Goal: Check status: Check status

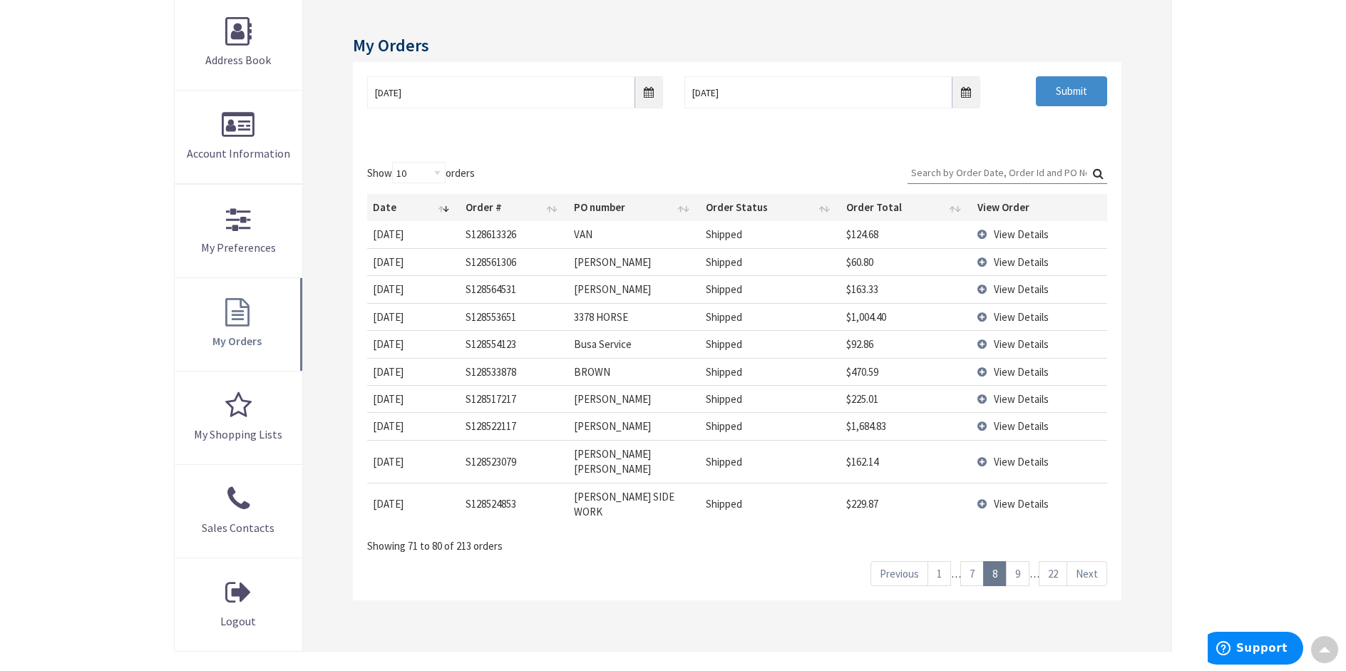
click at [936, 561] on link "1" at bounding box center [940, 573] width 24 height 25
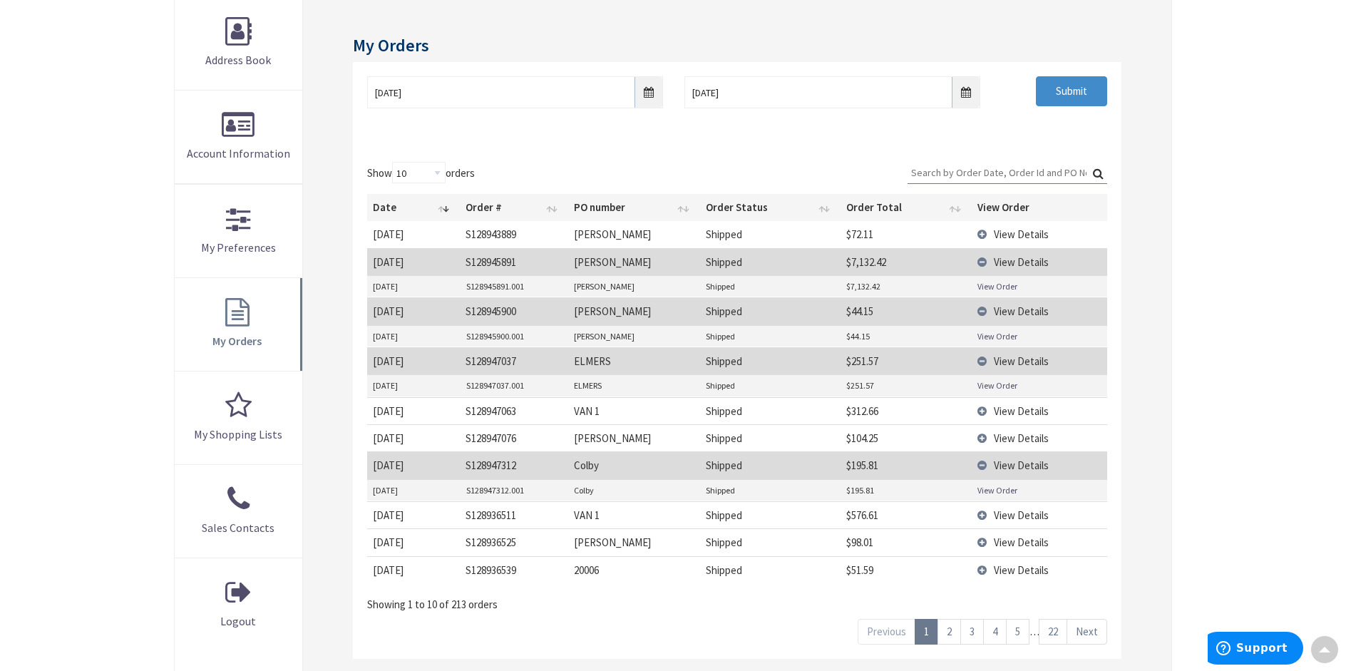
click at [953, 627] on link "2" at bounding box center [950, 631] width 24 height 25
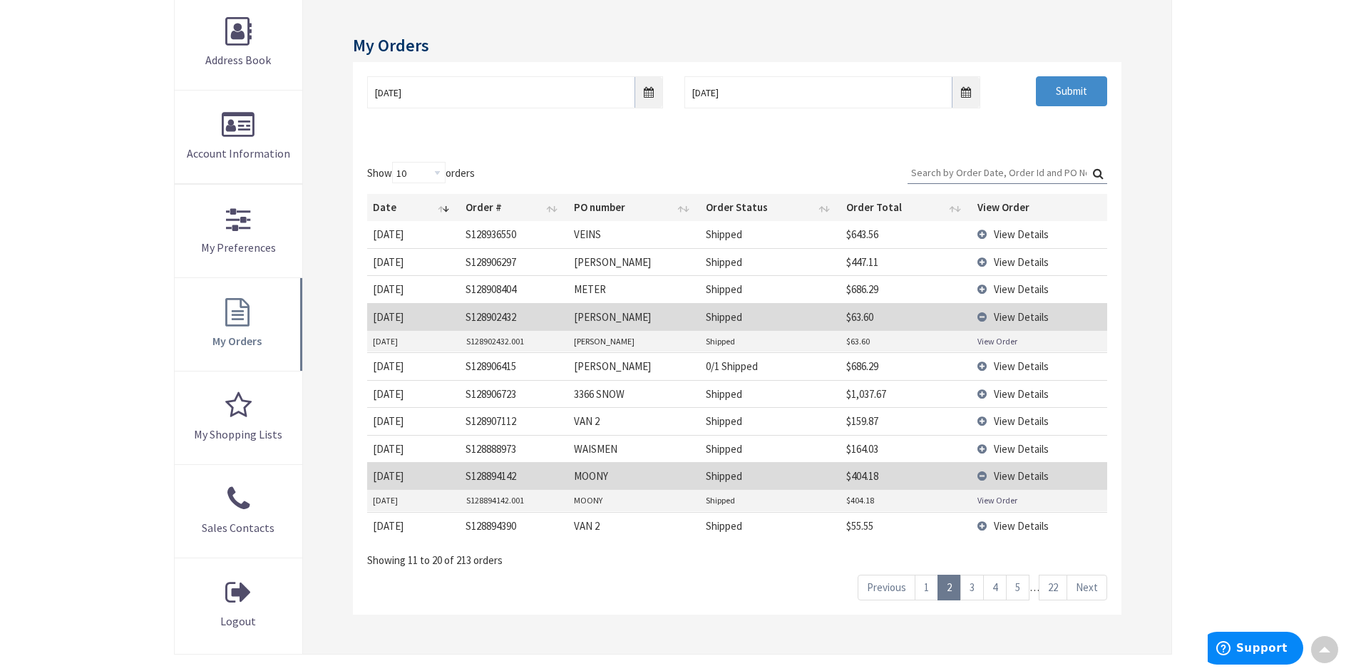
click at [1006, 363] on span "View Details" at bounding box center [1021, 366] width 55 height 14
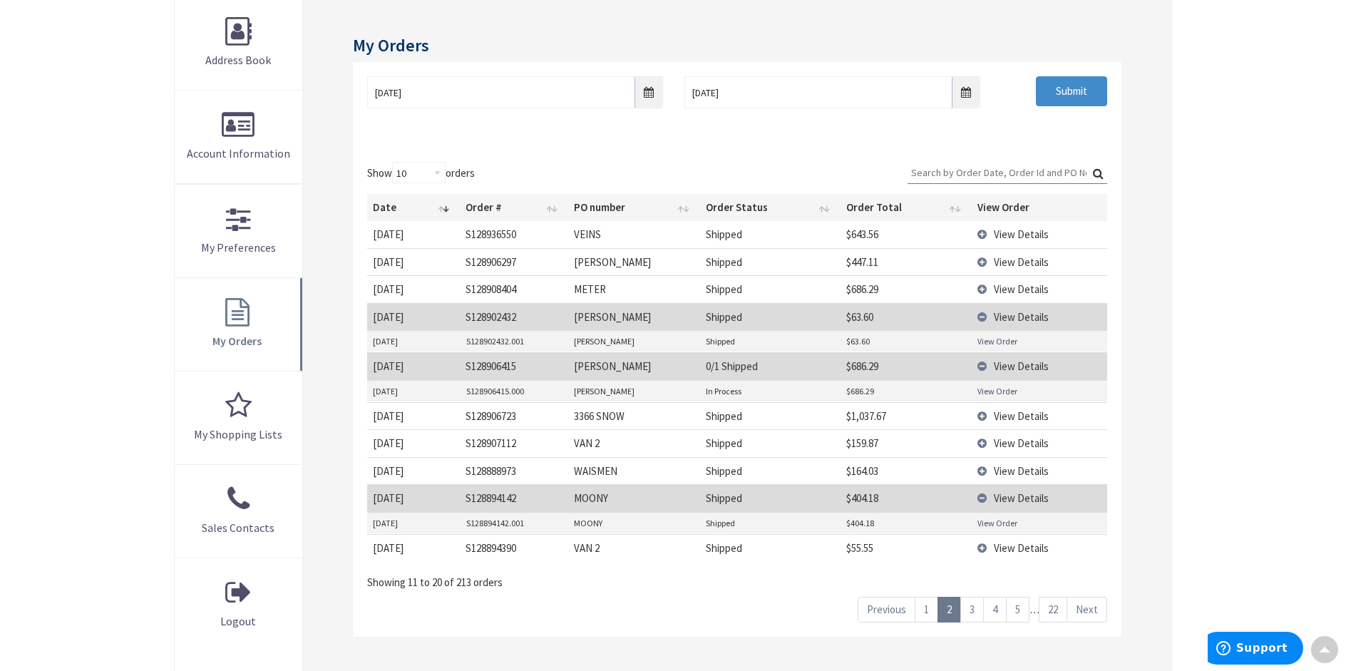
click at [1007, 384] on td "View Order" at bounding box center [1039, 391] width 135 height 21
click at [1004, 391] on link "View Order" at bounding box center [998, 391] width 40 height 12
click at [1004, 260] on span "View Details" at bounding box center [1021, 262] width 55 height 14
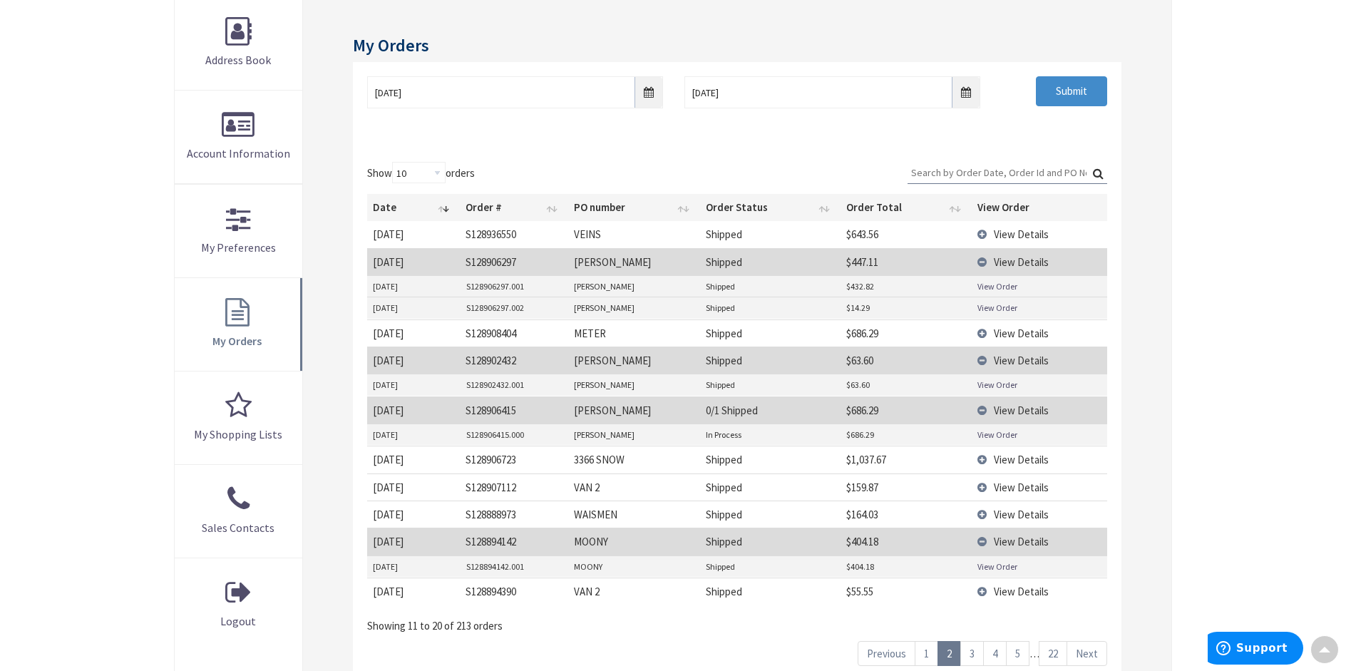
click at [1003, 287] on link "View Order" at bounding box center [998, 286] width 40 height 12
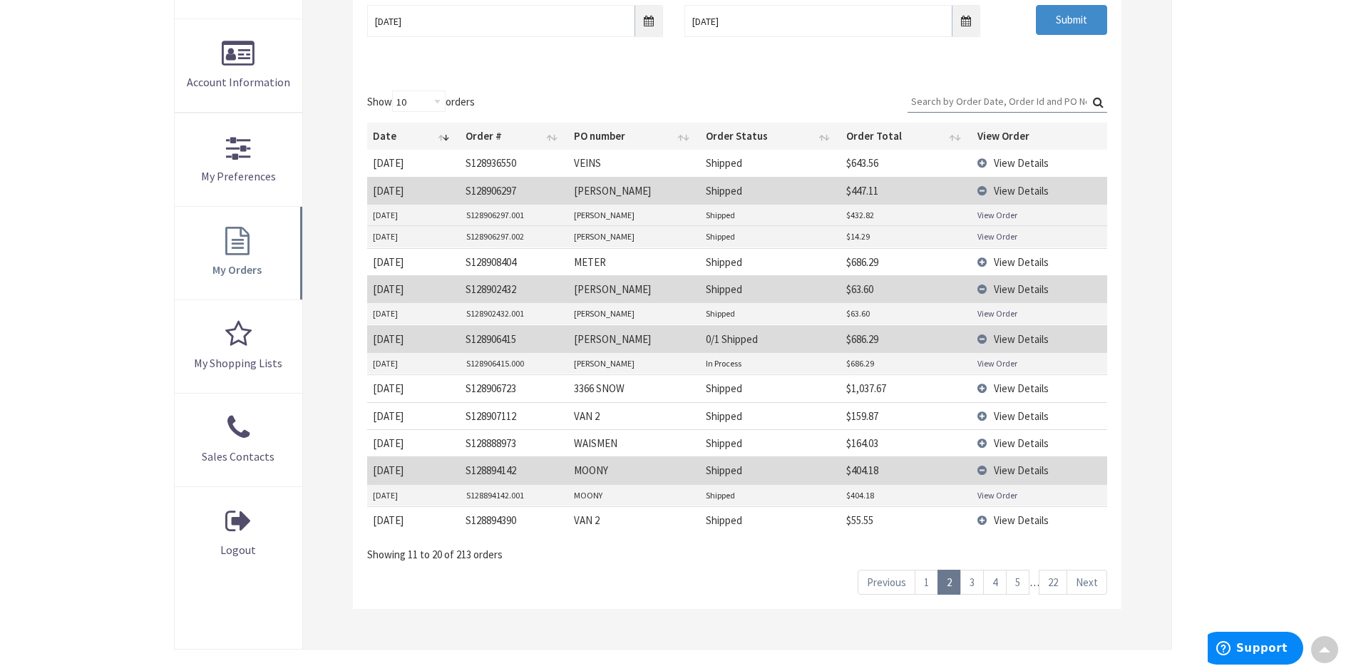
click at [994, 217] on link "View Order" at bounding box center [998, 215] width 40 height 12
click at [989, 239] on link "View Order" at bounding box center [998, 236] width 40 height 12
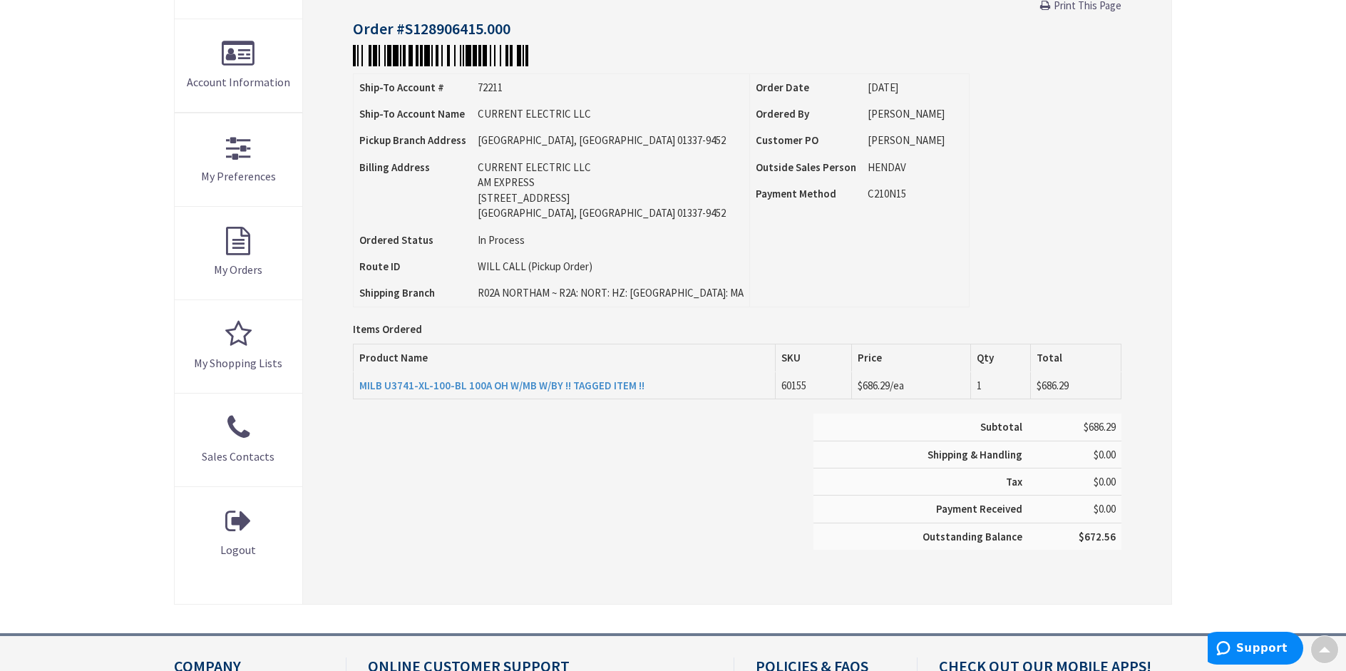
type input "[STREET_ADDRESS]"
drag, startPoint x: 357, startPoint y: 389, endPoint x: 555, endPoint y: 390, distance: 198.2
click at [555, 390] on td "MILB U3741-XL-100-BL 100A OH W/MB W/BY !! TAGGED ITEM !!" at bounding box center [564, 385] width 423 height 27
copy strong "MILB U3741-XL-100-BL 100A OH W/MB W/BY"
click at [428, 410] on div "Items Ordered Product Name SKU Price Qty Total MILB U3741-XL-100-BL 100A OH W/M…" at bounding box center [737, 379] width 769 height 70
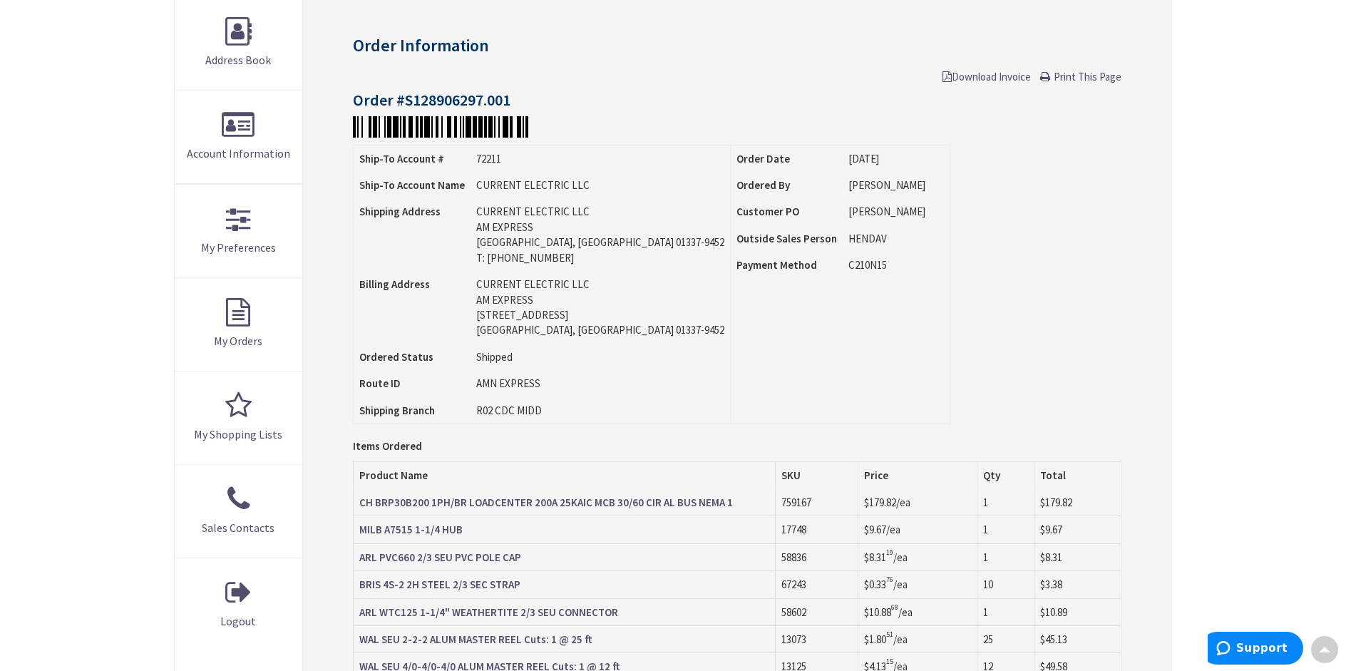
scroll to position [357, 0]
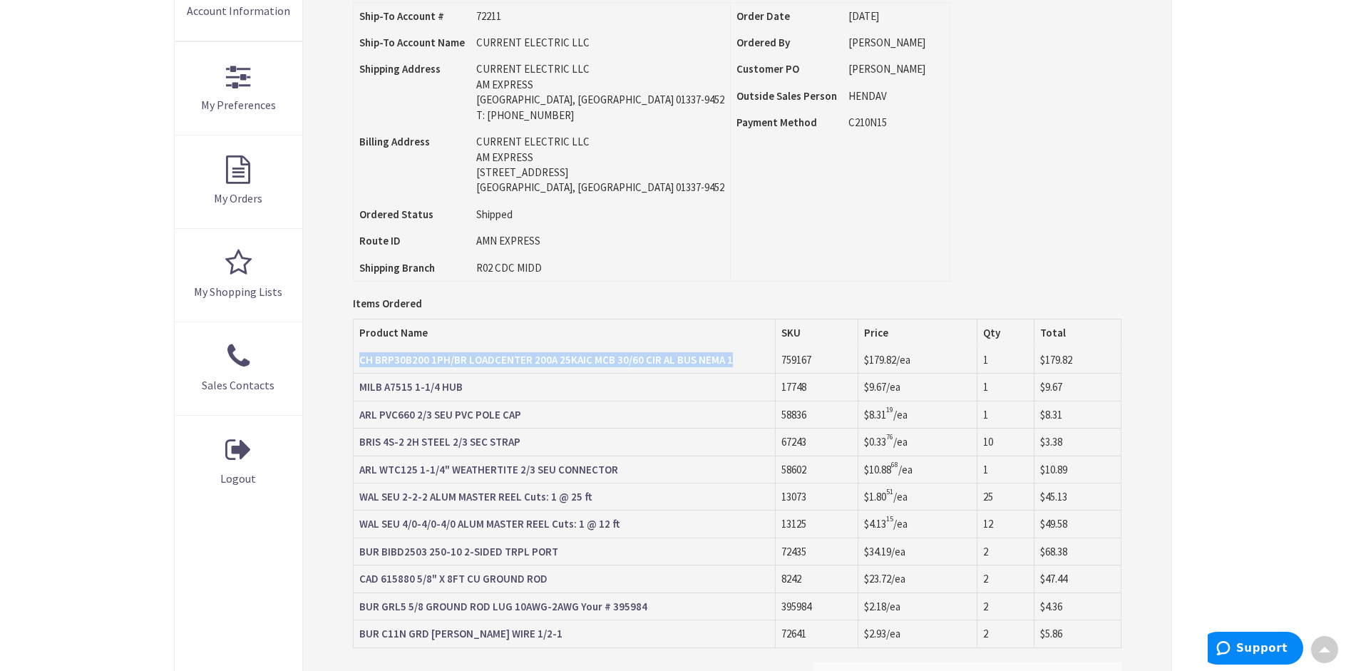
drag, startPoint x: 356, startPoint y: 364, endPoint x: 731, endPoint y: 359, distance: 375.1
click at [731, 359] on td "CH BRP30B200 1PH/BR LOADCENTER 200A 25KAIC MCB 30/60 CIR AL BUS NEMA 1" at bounding box center [564, 360] width 423 height 27
copy strong "CH BRP30B200 1PH/BR LOADCENTER 200A 25KAIC MCB 30/60 CIR AL BUS NEMA 1"
click at [312, 408] on div "Order Information Download Invoice Print This Page Order #S128906297.001 Ship-T…" at bounding box center [737, 353] width 869 height 999
drag, startPoint x: 464, startPoint y: 389, endPoint x: 360, endPoint y: 394, distance: 104.2
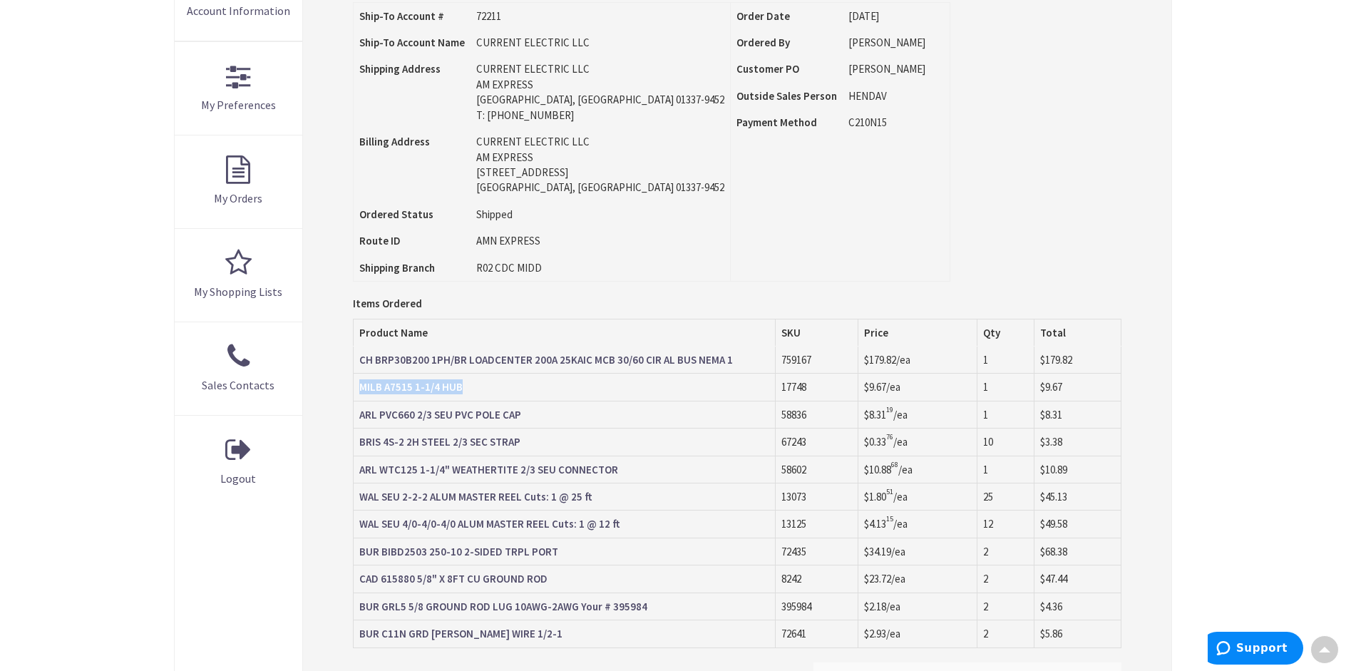
click at [360, 394] on td "MILB A7515 1-1/4 HUB" at bounding box center [564, 387] width 423 height 27
copy strong "MILB A7515 1-1/4 HUB"
click at [341, 431] on div "Order Information Download Invoice Print This Page Order #S128906297.001 Ship-T…" at bounding box center [737, 353] width 869 height 999
drag, startPoint x: 526, startPoint y: 419, endPoint x: 359, endPoint y: 419, distance: 166.9
click at [359, 419] on td "ARL PVC660 2/3 SEU PVC POLE CAP" at bounding box center [564, 414] width 423 height 27
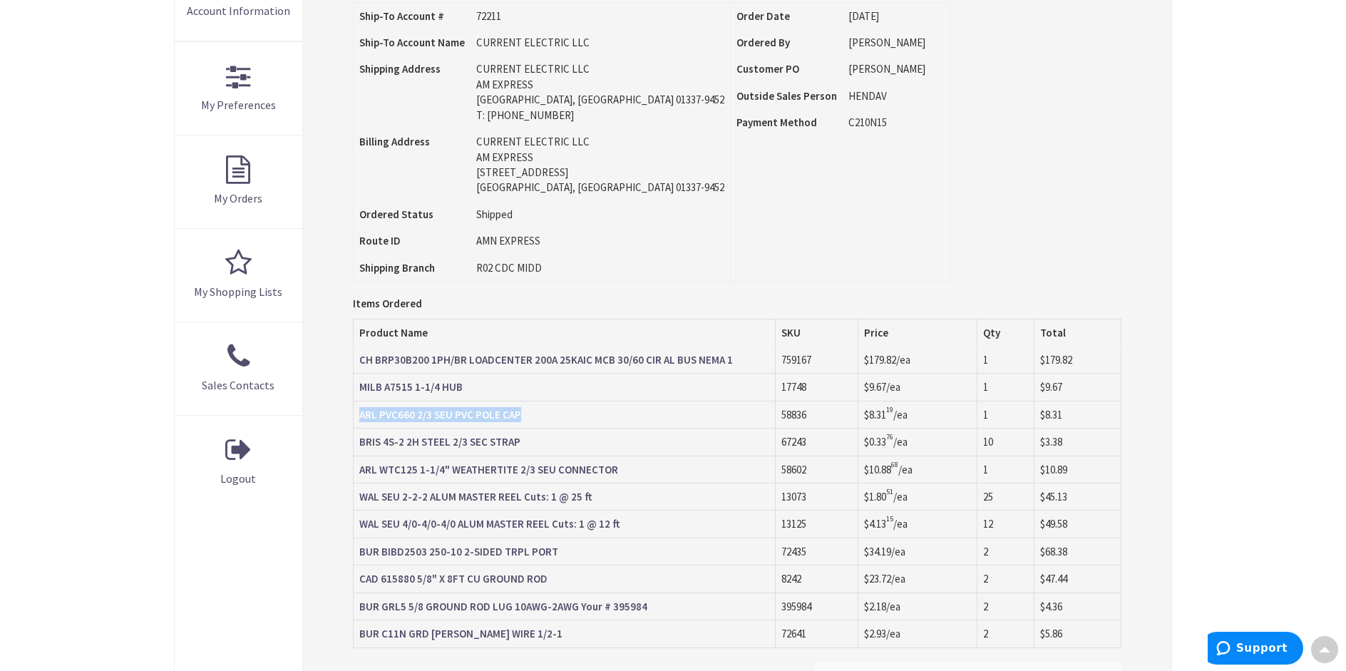
copy strong "ARL PVC660 2/3 SEU PVC POLE CAP"
click at [329, 464] on div "Order Information Download Invoice Print This Page Order #S128906297.001 Ship-T…" at bounding box center [737, 353] width 869 height 999
drag, startPoint x: 527, startPoint y: 446, endPoint x: 357, endPoint y: 446, distance: 170.4
click at [357, 446] on td "BRIS 4S-2 2H STEEL 2/3 SEC STRAP" at bounding box center [564, 442] width 423 height 27
copy strong "BRIS 4S-2 2H STEEL 2/3 SEC STRAP"
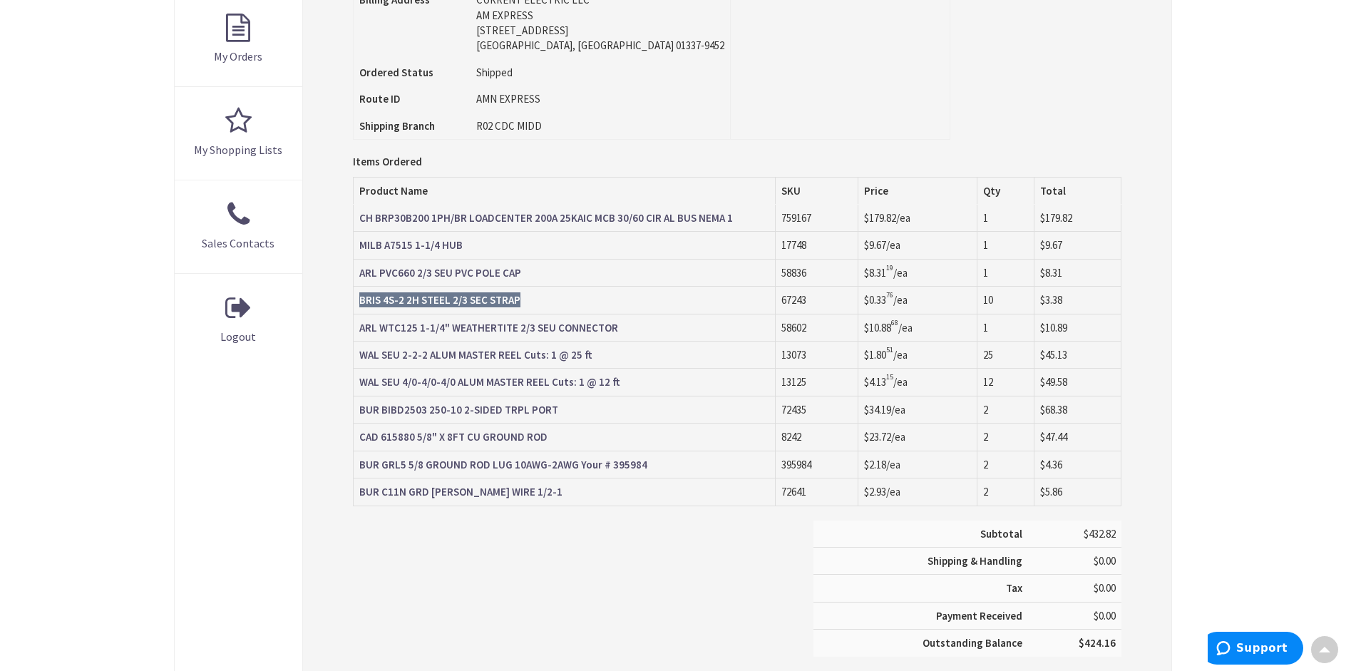
scroll to position [499, 0]
click at [316, 429] on div "Order Information Download Invoice Print This Page Order #S128906297.001 Ship-T…" at bounding box center [737, 210] width 869 height 999
drag, startPoint x: 626, startPoint y: 327, endPoint x: 362, endPoint y: 334, distance: 264.7
click at [362, 334] on td "ARL WTC125 1-1/4" WEATHERTITE 2/3 SEU CONNECTOR" at bounding box center [564, 326] width 423 height 27
copy strong "ARL WTC125 1-1/4" WEATHERTITE 2/3 SEU CONNECTOR"
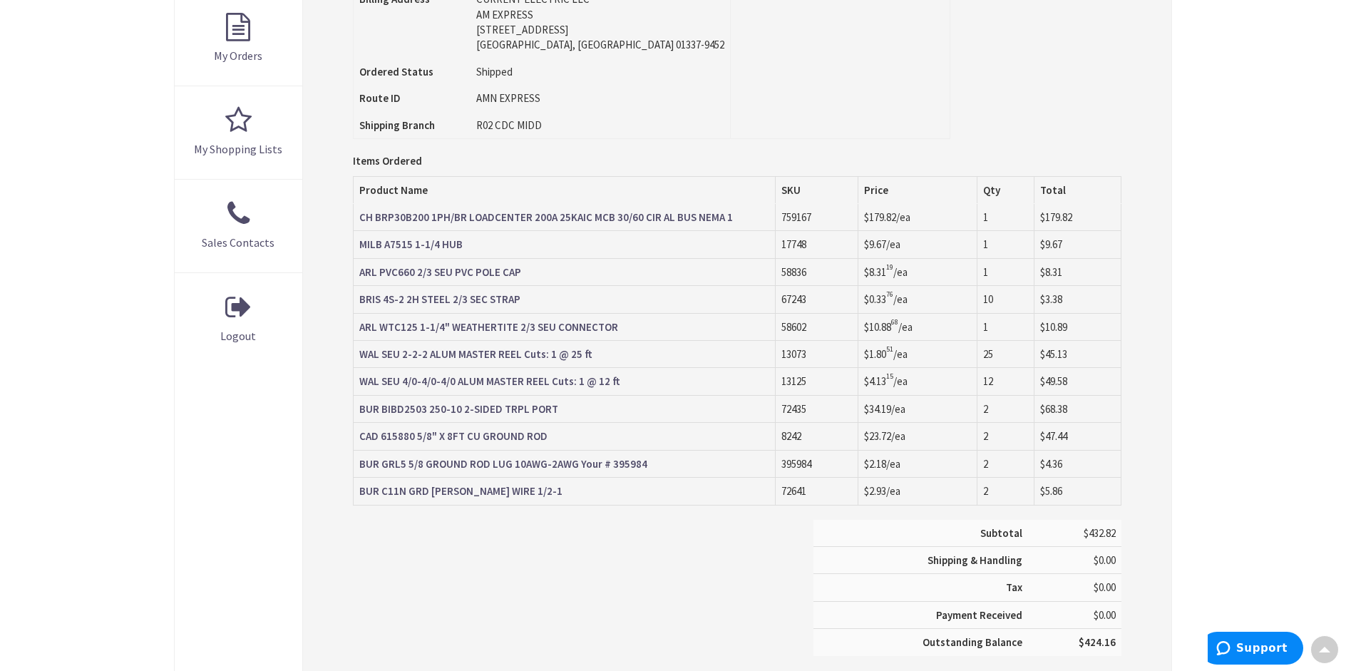
click at [205, 474] on div "Address Book Account Information My Preferences My Orders My Shopping Lists Sal…" at bounding box center [239, 210] width 128 height 999
drag, startPoint x: 356, startPoint y: 357, endPoint x: 518, endPoint y: 356, distance: 161.9
click at [518, 356] on td "WAL SEU 2-2-2 ALUM MASTER REEL Cuts: 1 @ 25 ft" at bounding box center [564, 354] width 423 height 27
copy strong "WAL SEU 2-2-2 ALUM MASTER REEL"
click at [199, 438] on div "Address Book Account Information My Preferences My Orders My Shopping Lists Sal…" at bounding box center [239, 210] width 128 height 999
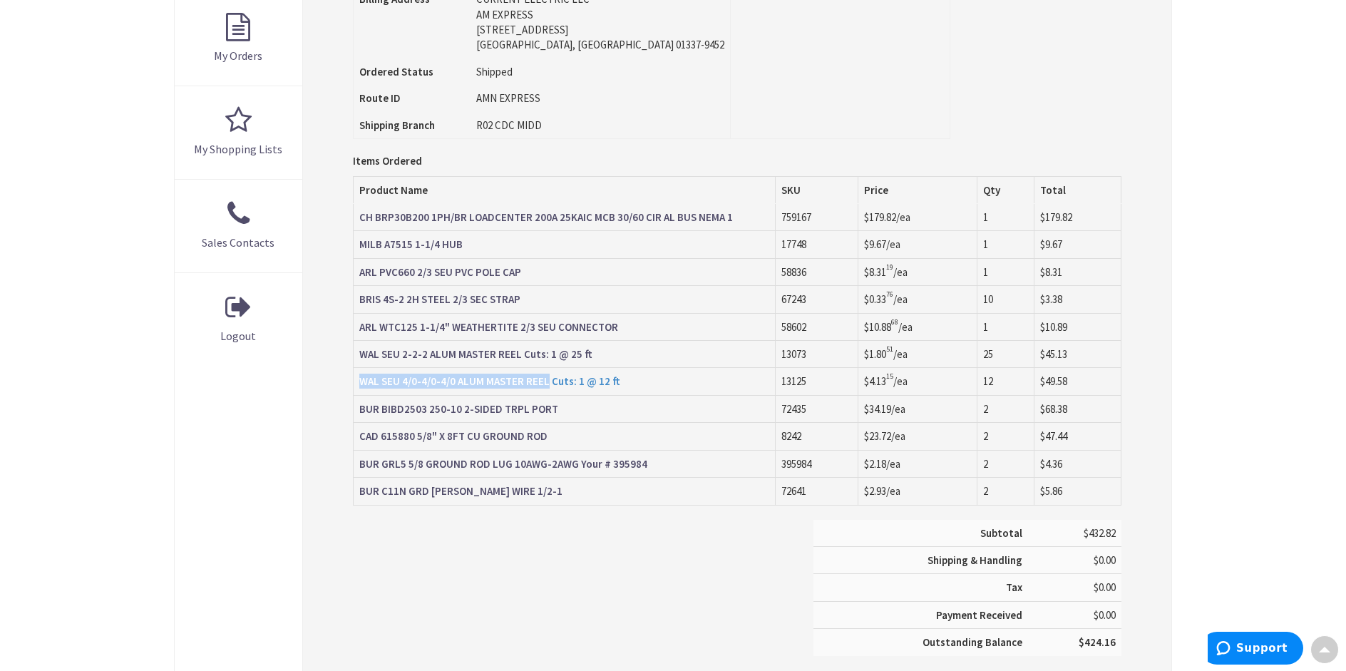
drag, startPoint x: 356, startPoint y: 384, endPoint x: 546, endPoint y: 384, distance: 189.7
click at [546, 384] on td "WAL SEU 4/0-4/0-4/0 ALUM MASTER REEL Cuts: 1 @ 12 ft" at bounding box center [564, 381] width 423 height 27
copy strong "WAL SEU 4/0-4/0-4/0 ALUM MASTER REEL"
click at [325, 464] on div "Order Information Download Invoice Print This Page Order #S128906297.001 Ship-T…" at bounding box center [737, 210] width 869 height 999
drag, startPoint x: 357, startPoint y: 411, endPoint x: 550, endPoint y: 407, distance: 193.3
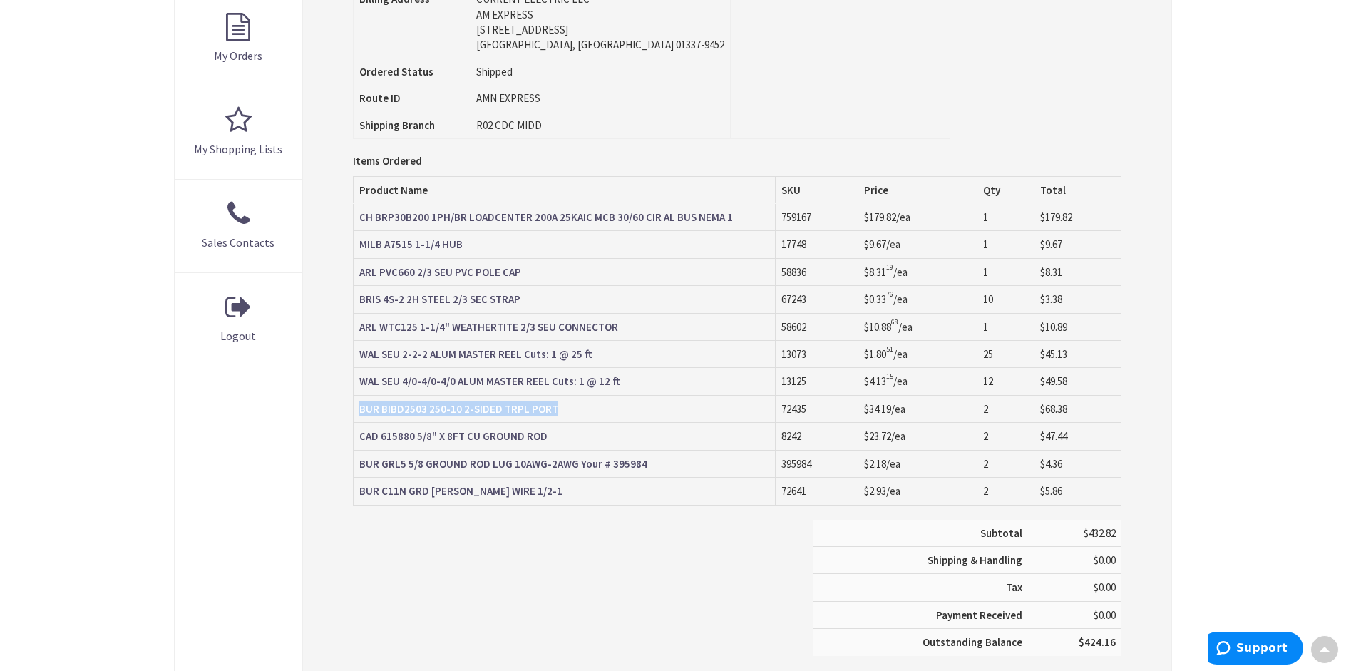
click at [550, 407] on td "BUR BIBD2503 250-10 2-SIDED TRPL PORT" at bounding box center [564, 408] width 423 height 27
copy strong "BUR BIBD2503 250-10 2-SIDED TRPL PORT"
click at [318, 457] on div "Order Information Download Invoice Print This Page Order #S128906297.001 Ship-T…" at bounding box center [737, 210] width 869 height 999
drag, startPoint x: 548, startPoint y: 436, endPoint x: 362, endPoint y: 437, distance: 185.4
click at [362, 437] on td "CAD 615880 5/8" X 8FT CU GROUND ROD" at bounding box center [564, 436] width 423 height 27
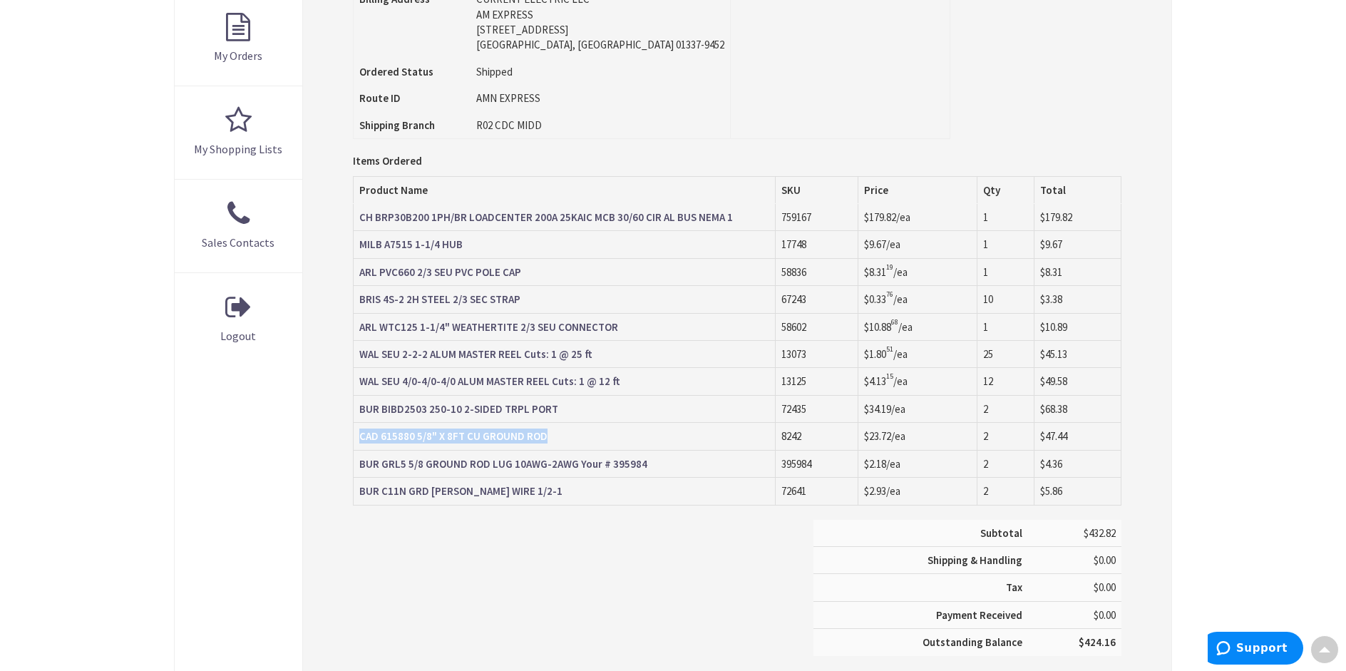
copy strong "CAD 615880 5/8" X 8FT CU GROUND ROD"
click at [355, 466] on td "BUR GRL5 5/8 GROUND ROD LUG 10AWG-2AWG Your # 395984" at bounding box center [564, 463] width 423 height 27
drag, startPoint x: 355, startPoint y: 467, endPoint x: 571, endPoint y: 466, distance: 216.1
click at [571, 466] on td "BUR GRL5 5/8 GROUND ROD LUG 10AWG-2AWG Your # 395984" at bounding box center [564, 463] width 423 height 27
copy strong "BUR GRL5 5/8 GROUND ROD LUG 10AWG-2AWG"
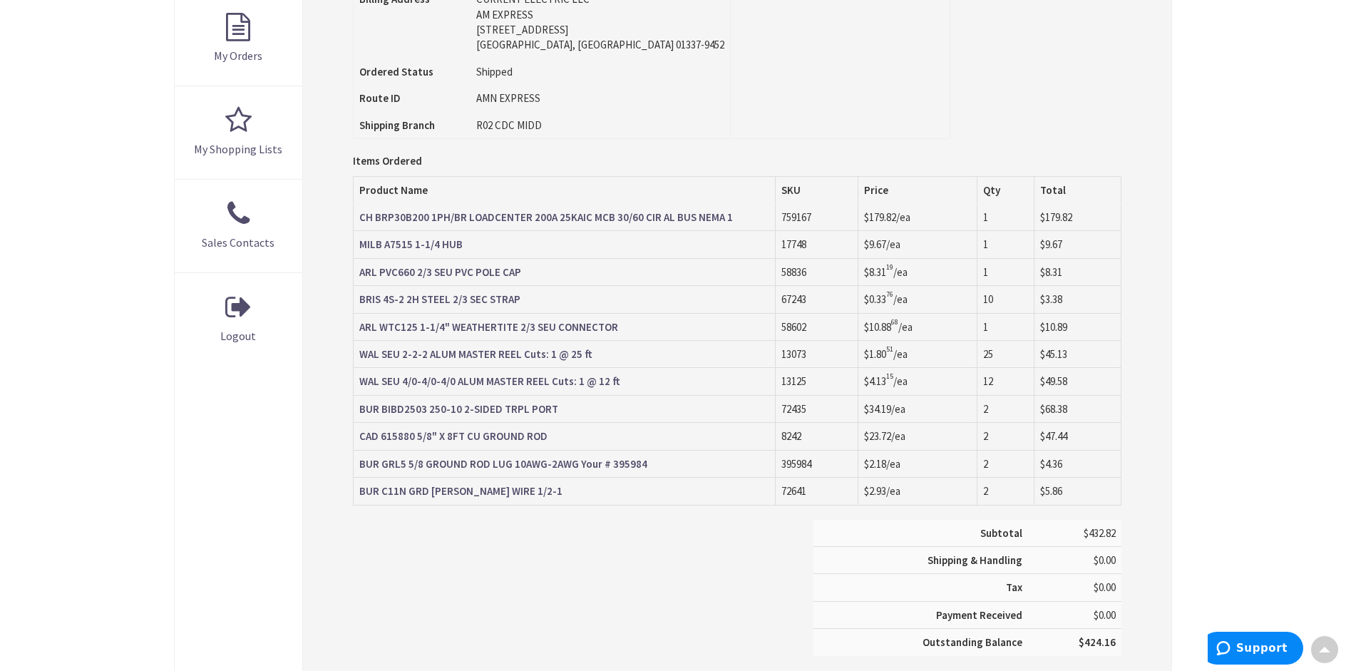
click at [429, 558] on div "Subtotal $432.82 Shipping & Handling $0.00 Tax $0.00 Payment Received" at bounding box center [737, 595] width 790 height 150
drag, startPoint x: 525, startPoint y: 492, endPoint x: 359, endPoint y: 492, distance: 166.2
click at [359, 492] on td "BUR C11N GRD CL BARE WIRE 1/2-1" at bounding box center [564, 491] width 423 height 27
click at [1224, 139] on div "Skip to Content Toggle Nav Search 2 2 2 items Cart My Cart" at bounding box center [673, 271] width 1346 height 1483
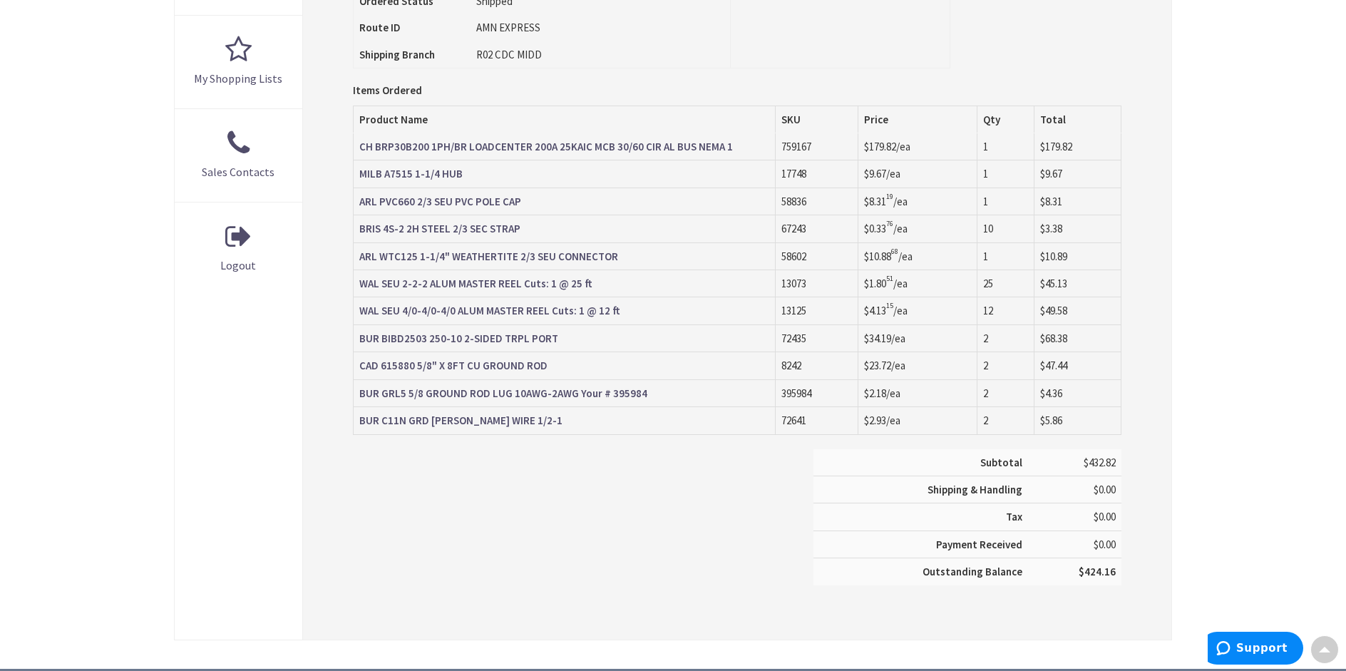
scroll to position [570, 0]
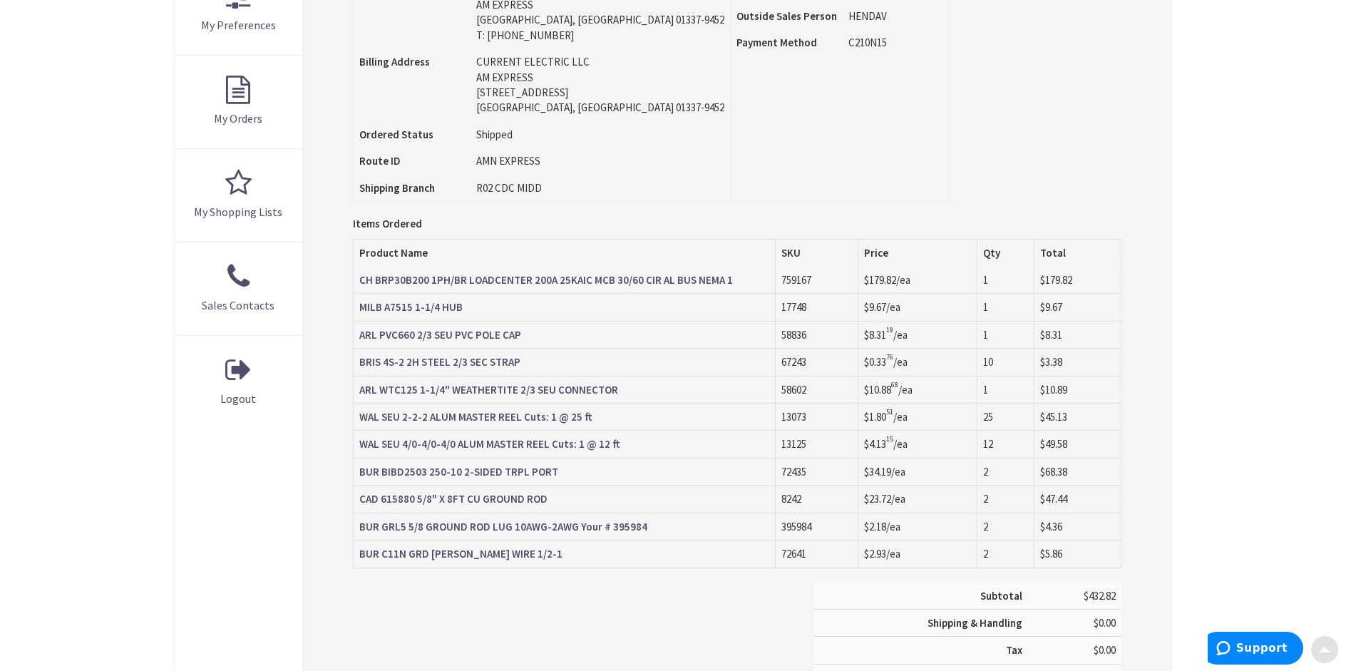
scroll to position [499, 0]
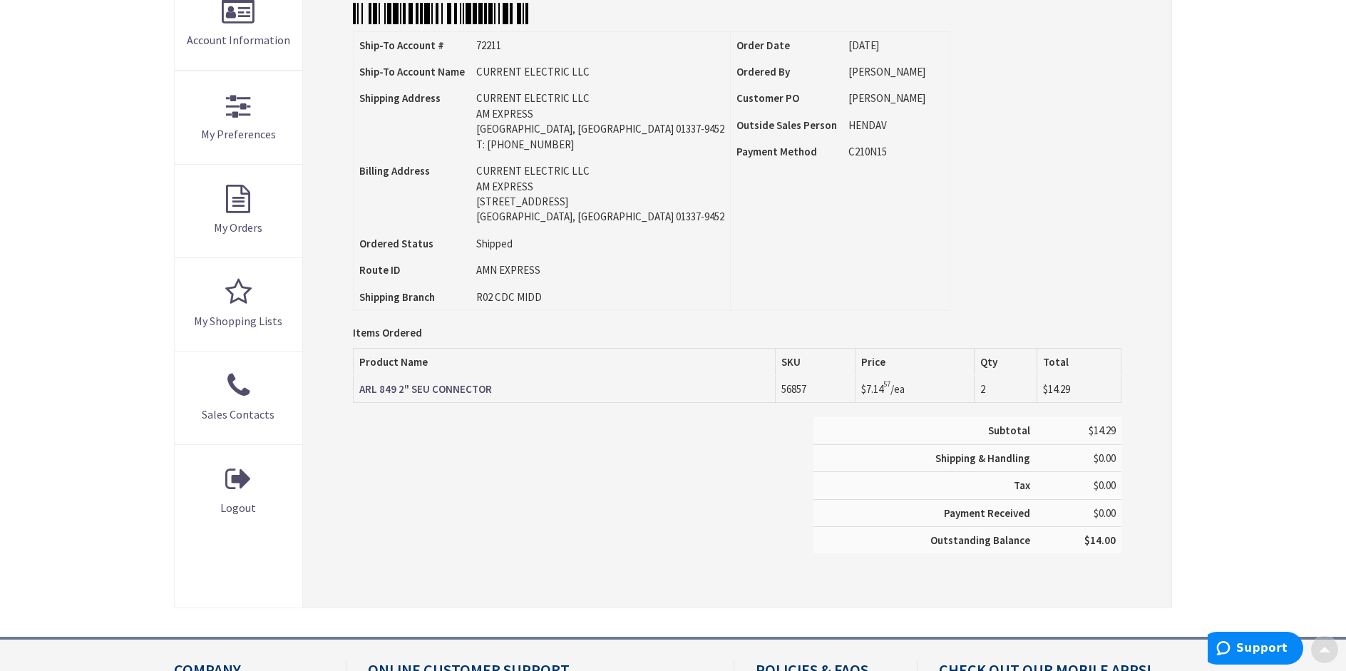
scroll to position [357, 0]
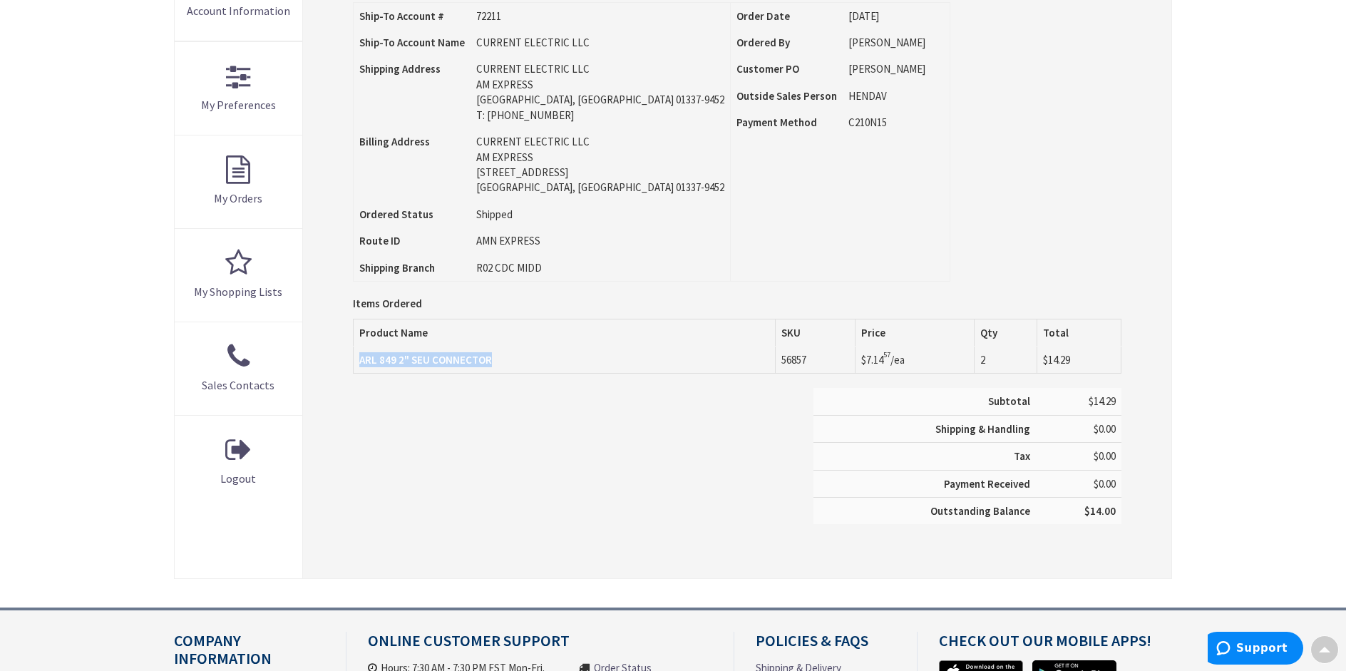
drag, startPoint x: 499, startPoint y: 359, endPoint x: 357, endPoint y: 368, distance: 142.2
click at [357, 368] on td "ARL 849 2" SEU CONNECTOR" at bounding box center [564, 360] width 423 height 27
copy strong "ARL 849 2" SEU CONNECTOR"
click at [130, 89] on div "Skip to Content Toggle Nav Search 2 2 2 items Cart My Cart" at bounding box center [673, 277] width 1346 height 1209
